Goal: Find specific page/section: Find specific page/section

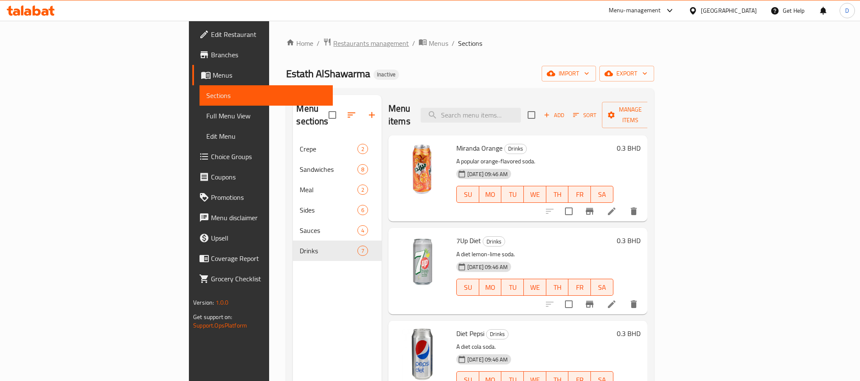
drag, startPoint x: 0, startPoint y: 0, endPoint x: 242, endPoint y: 45, distance: 246.6
click at [333, 45] on span "Restaurants management" at bounding box center [371, 43] width 76 height 10
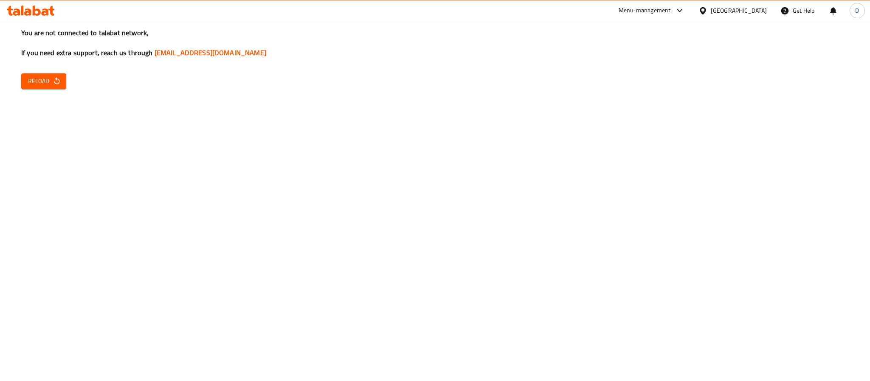
click at [754, 4] on div "Bahrain" at bounding box center [733, 10] width 82 height 20
click at [706, 12] on icon at bounding box center [703, 10] width 6 height 7
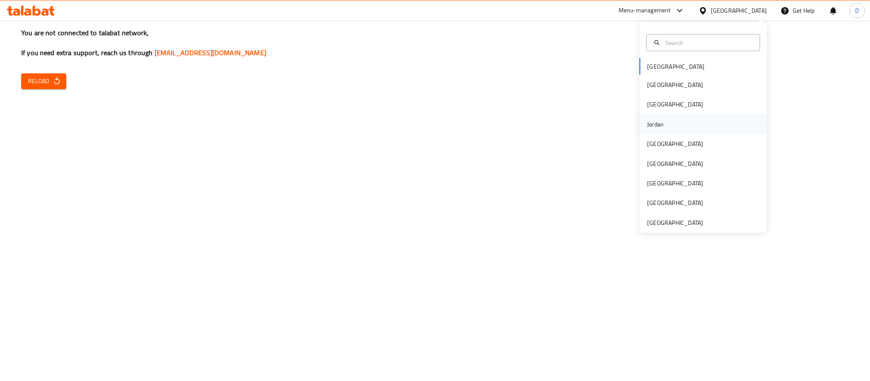
click at [650, 127] on div "Jordan" at bounding box center [655, 123] width 17 height 9
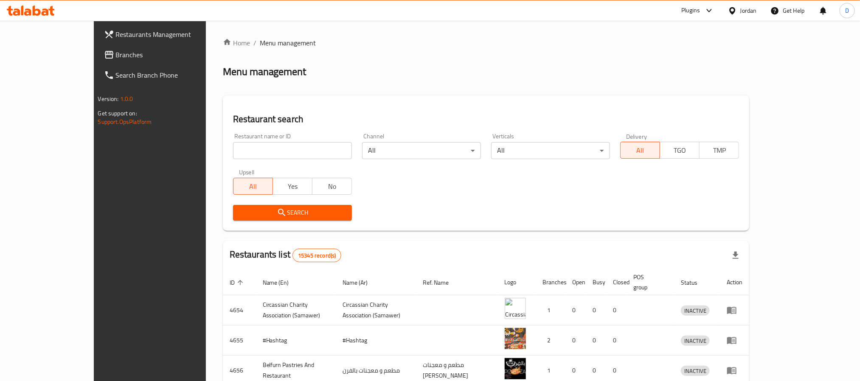
click at [701, 11] on div at bounding box center [708, 11] width 14 height 10
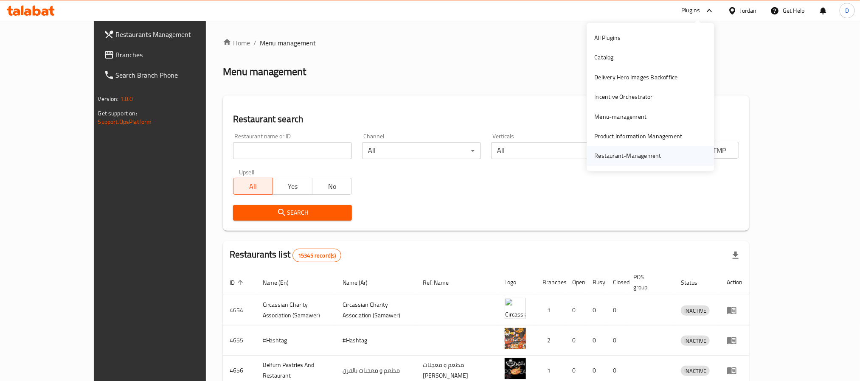
click at [642, 162] on div "Restaurant-Management" at bounding box center [628, 156] width 80 height 20
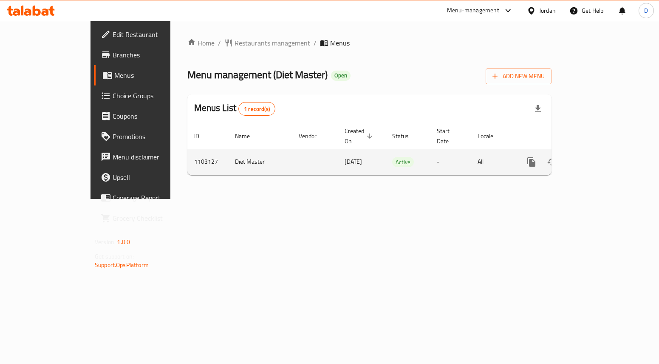
click at [598, 157] on icon "enhanced table" at bounding box center [592, 162] width 10 height 10
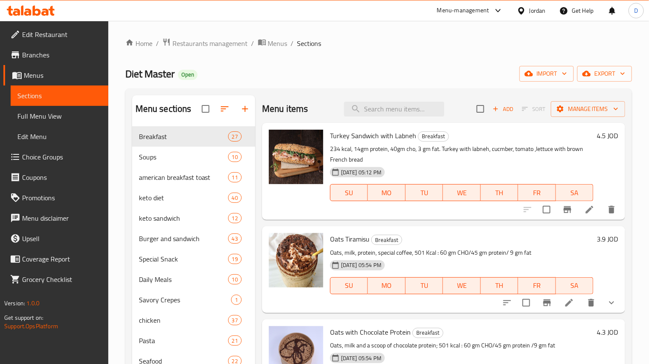
click at [73, 116] on span "Full Menu View" at bounding box center [59, 116] width 84 height 10
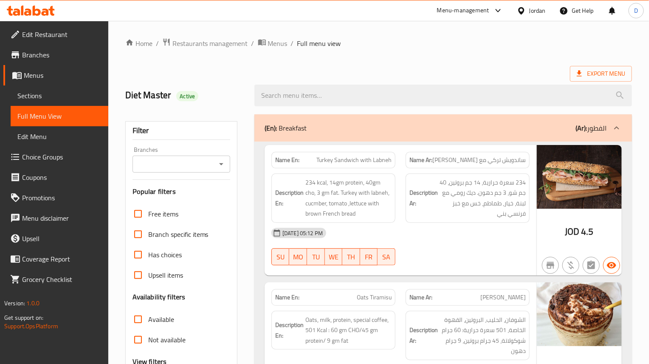
click at [218, 155] on div "Branches Branches" at bounding box center [182, 160] width 98 height 26
click at [218, 159] on icon "Open" at bounding box center [221, 164] width 10 height 10
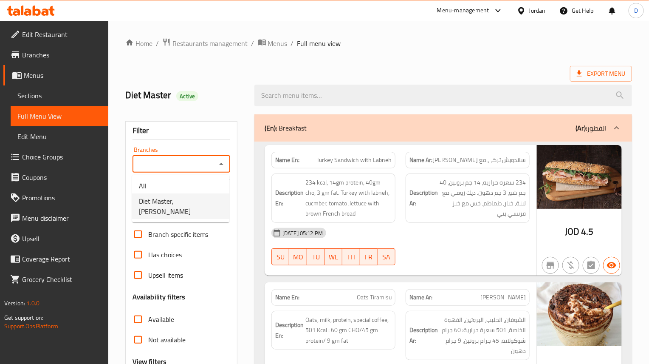
click at [181, 204] on span "Diet Master, [PERSON_NAME]" at bounding box center [181, 206] width 84 height 20
type input "Diet Master, [PERSON_NAME]"
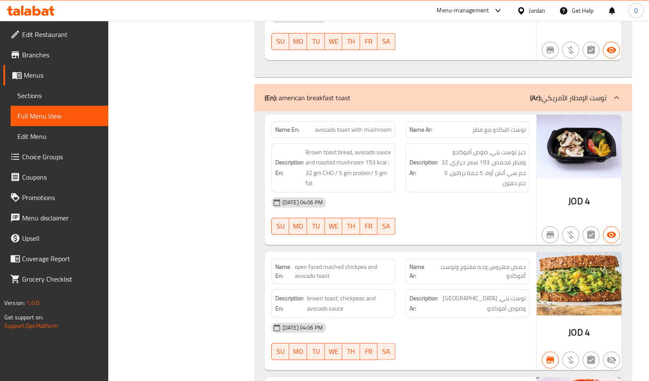
scroll to position [5415, 0]
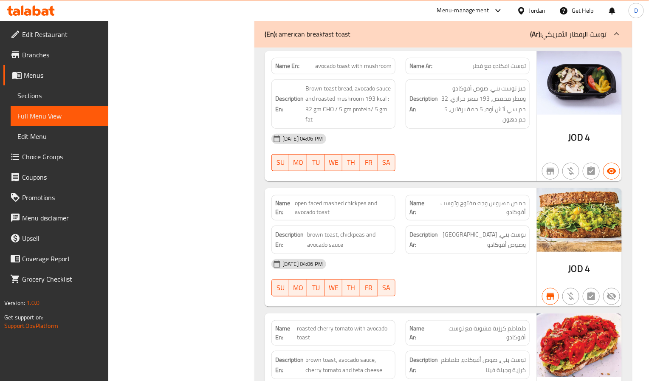
click at [358, 214] on span "open faced mashed chickpea and avocado toast" at bounding box center [343, 208] width 97 height 18
copy span "open faced mashed chickpea and avocado toast"
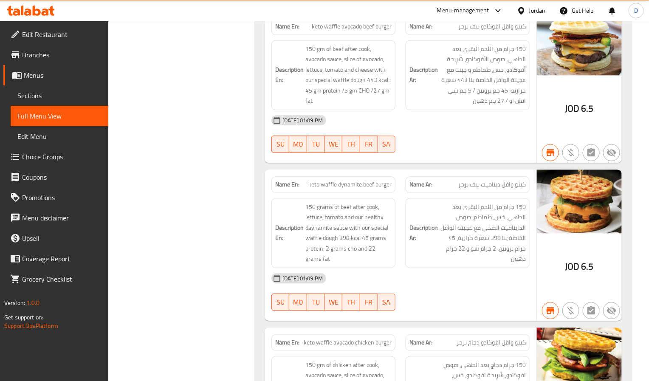
scroll to position [13696, 0]
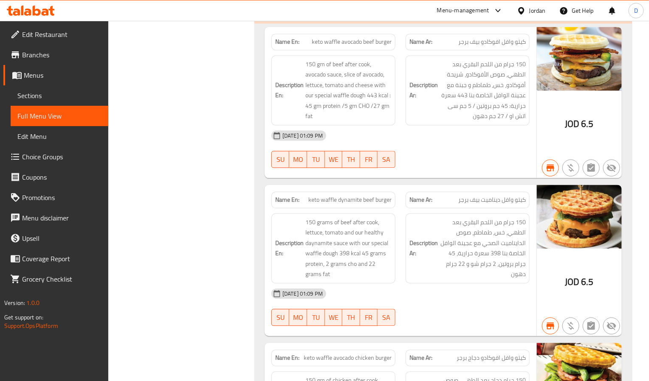
click at [371, 46] on span "keto waffle avocado beef burger" at bounding box center [352, 41] width 80 height 9
copy span "keto waffle avocado beef burger"
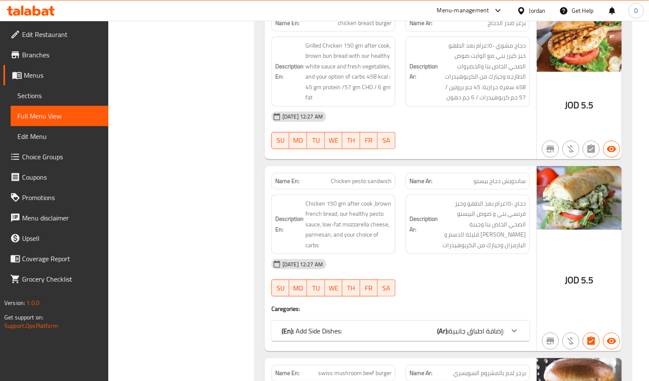
scroll to position [22678, 0]
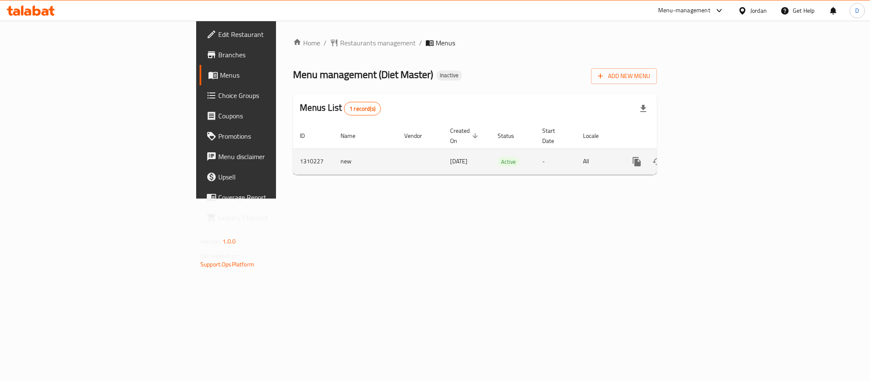
click at [703, 157] on icon "enhanced table" at bounding box center [698, 162] width 10 height 10
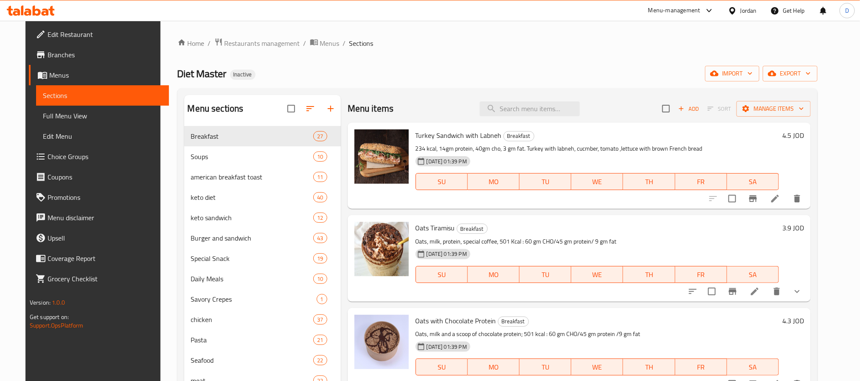
click at [70, 116] on span "Full Menu View" at bounding box center [102, 116] width 119 height 10
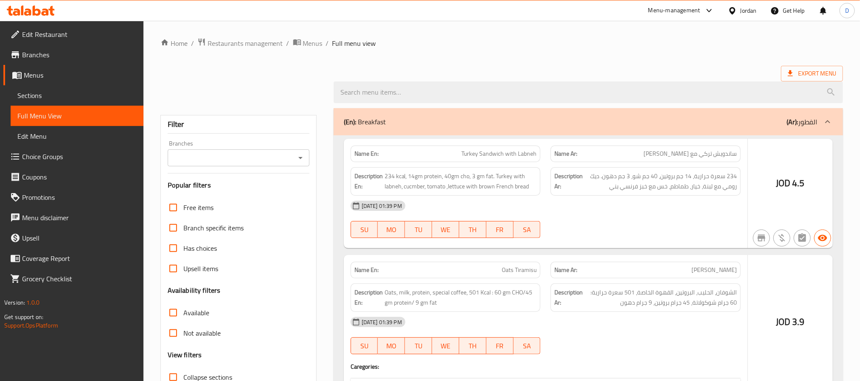
click at [66, 115] on span "Full Menu View" at bounding box center [76, 116] width 119 height 10
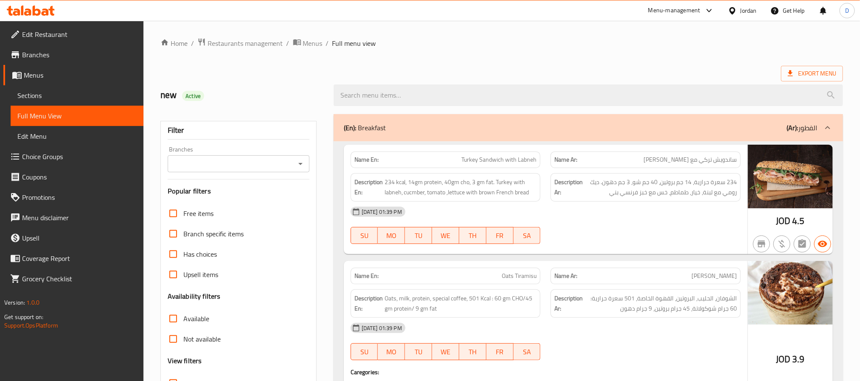
click at [299, 162] on icon "Open" at bounding box center [301, 164] width 10 height 10
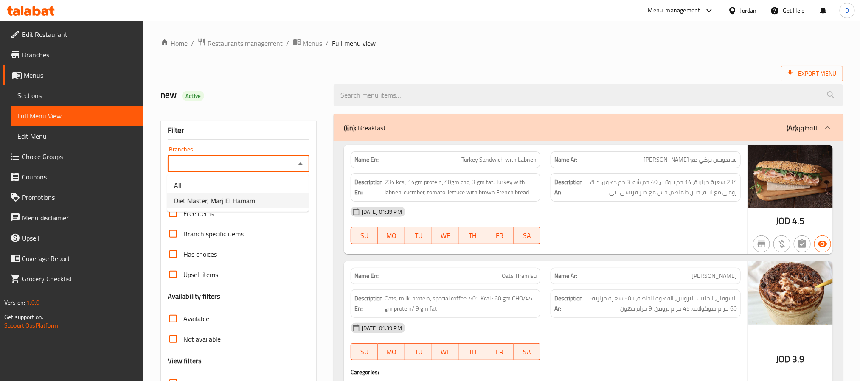
click at [283, 203] on li "Diet Master, Marj El Hamam" at bounding box center [237, 200] width 141 height 15
type input "Diet Master, Marj El Hamam"
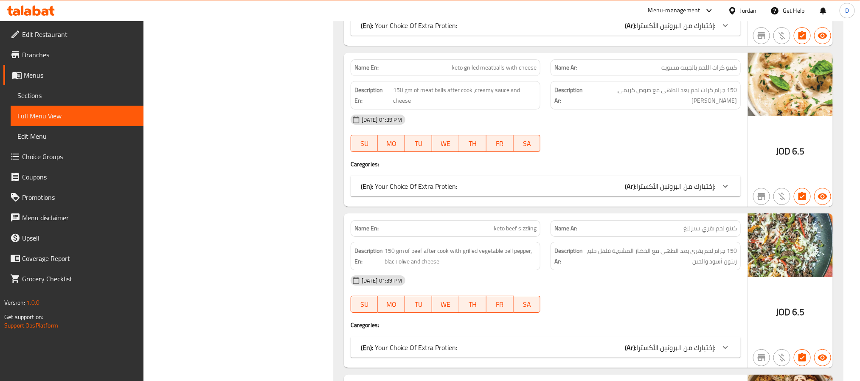
scroll to position [8889, 0]
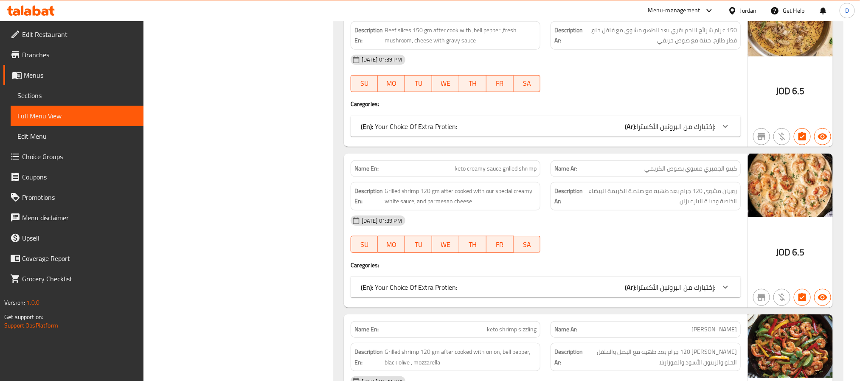
click at [624, 97] on div "07-09-2025 01:39 PM SU MO TU WE TH FR SA" at bounding box center [546, 74] width 400 height 48
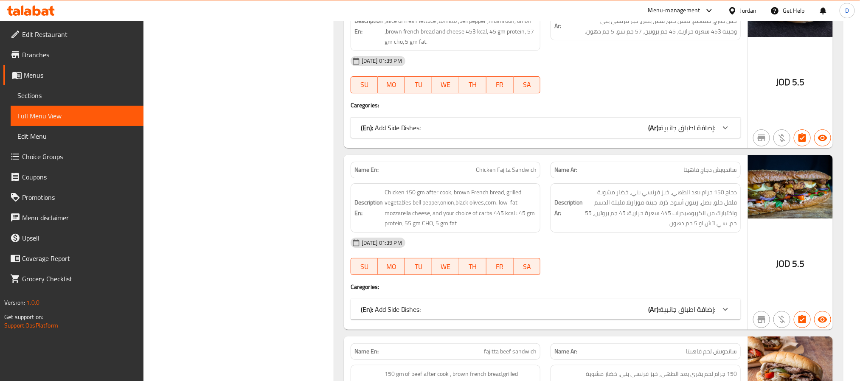
scroll to position [15892, 0]
